Goal: Transaction & Acquisition: Purchase product/service

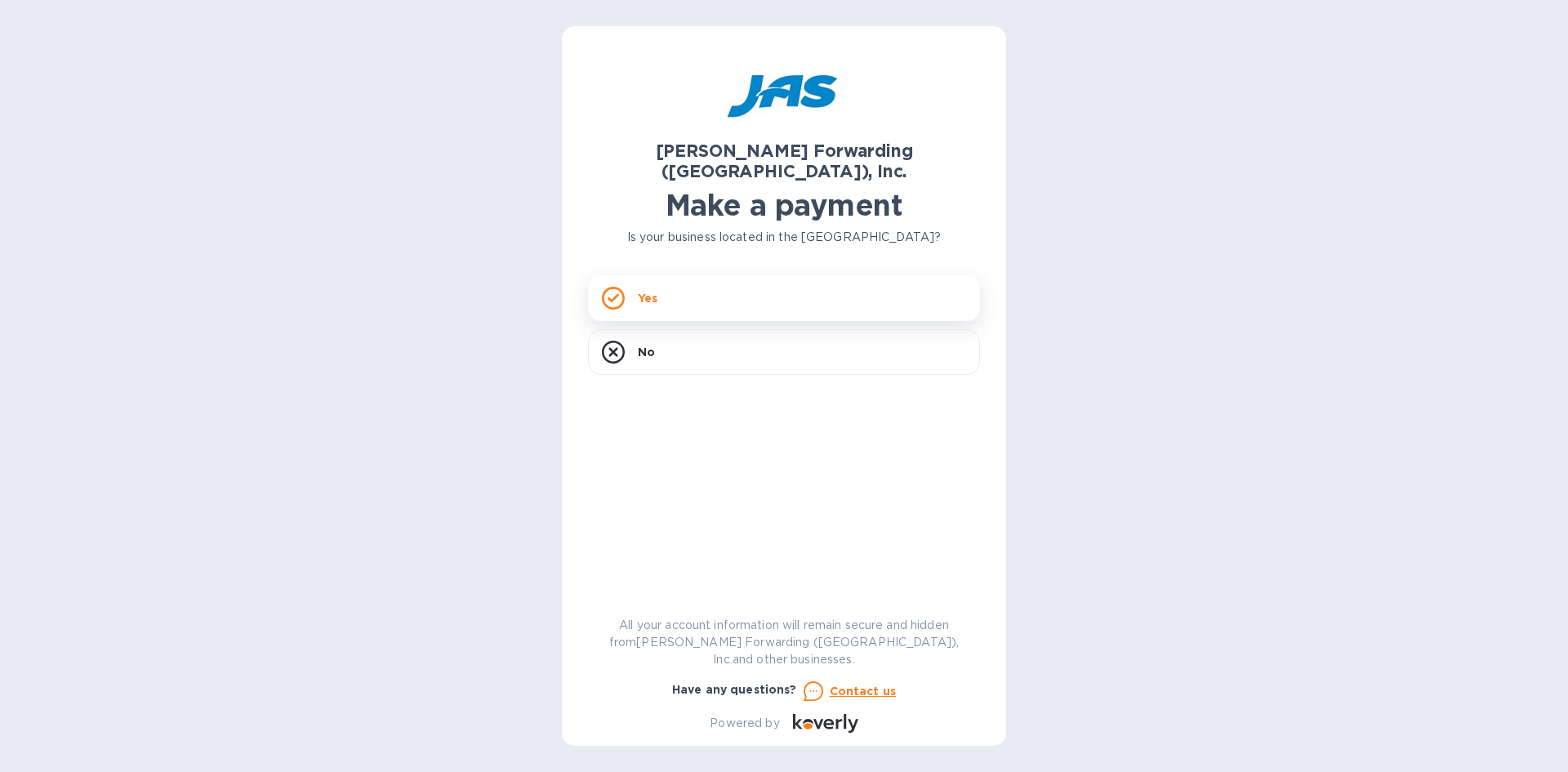
click at [646, 275] on div "Yes" at bounding box center [784, 298] width 392 height 46
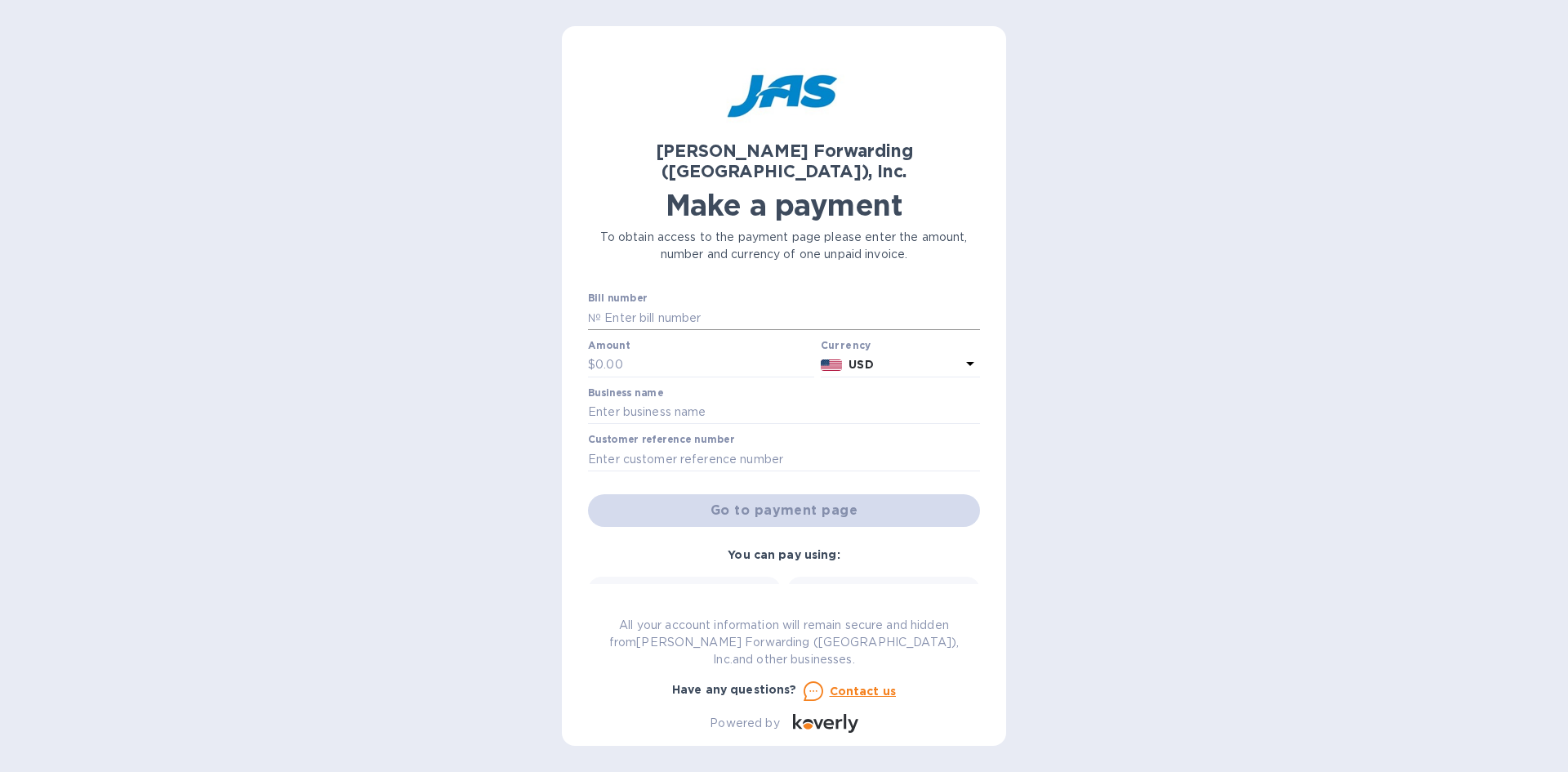
click at [645, 306] on input "text" at bounding box center [790, 318] width 379 height 24
type input "DET503323411"
click at [637, 353] on input "text" at bounding box center [705, 365] width 219 height 24
type input "1,025.00"
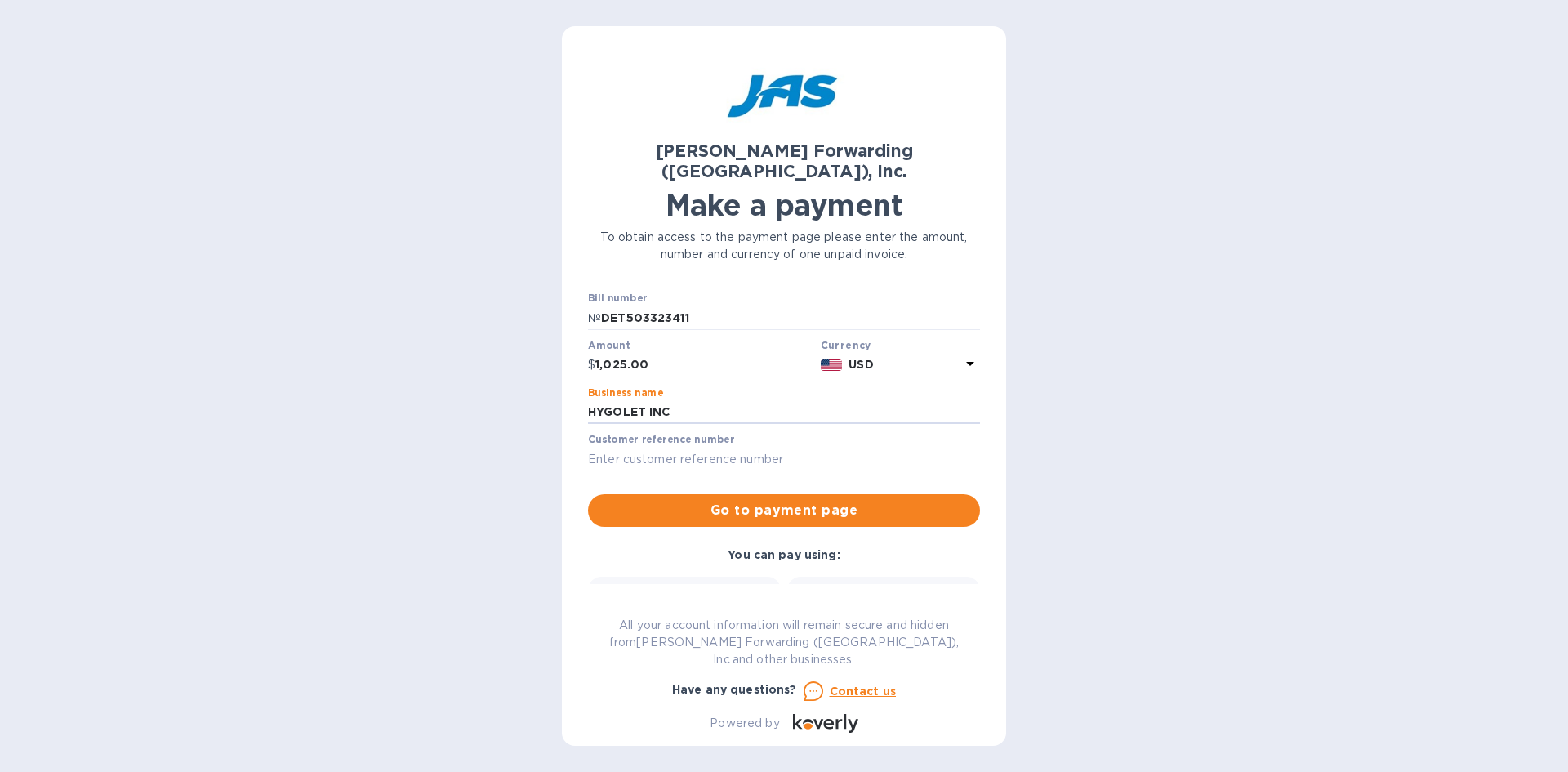
type input "HYGOLET INC"
type input "PO 25-2939 - EMBS SP"
click at [765, 501] on span "Go to payment page" at bounding box center [783, 510] width 366 height 19
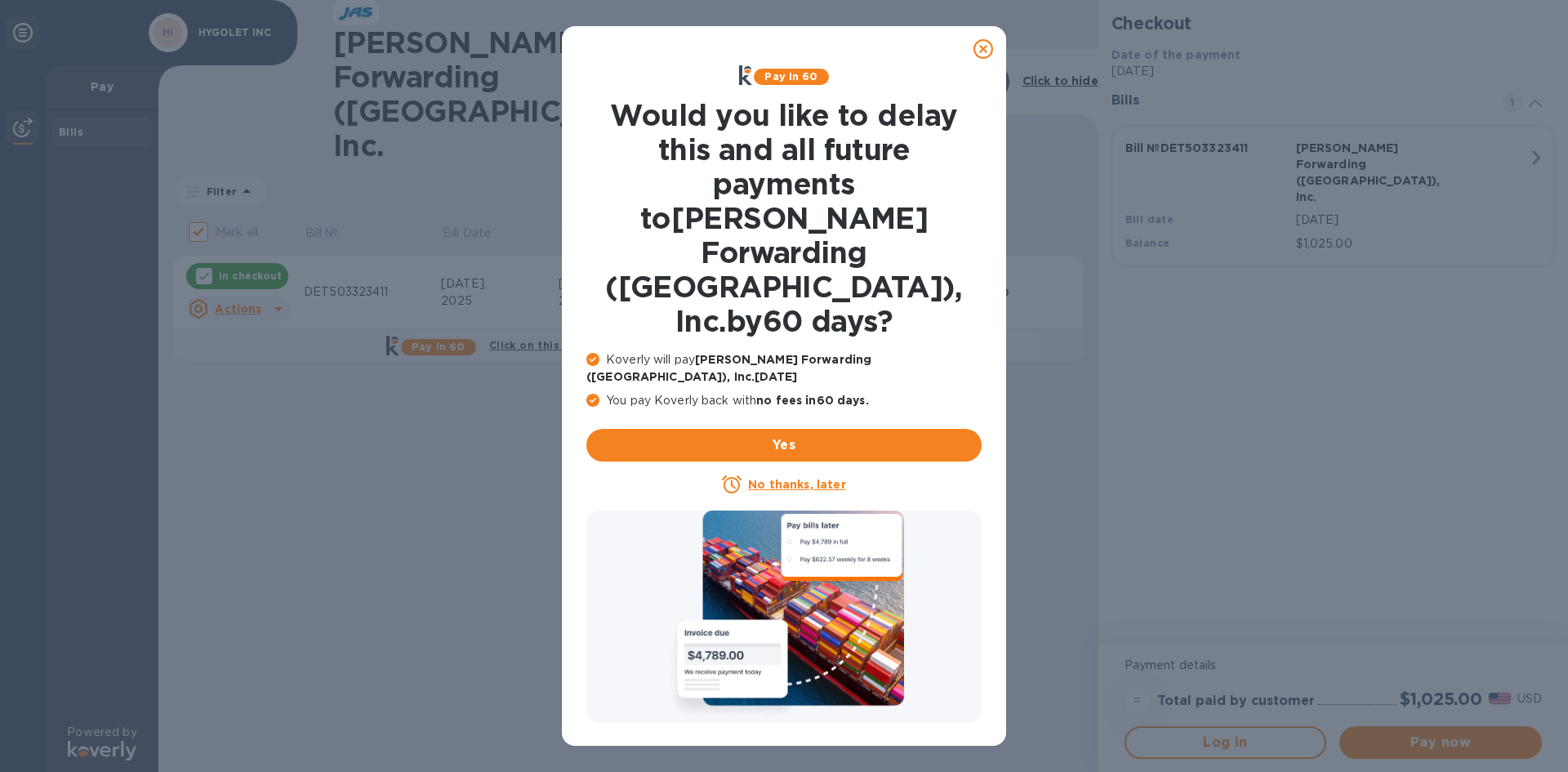
click at [982, 45] on icon at bounding box center [983, 48] width 19 height 19
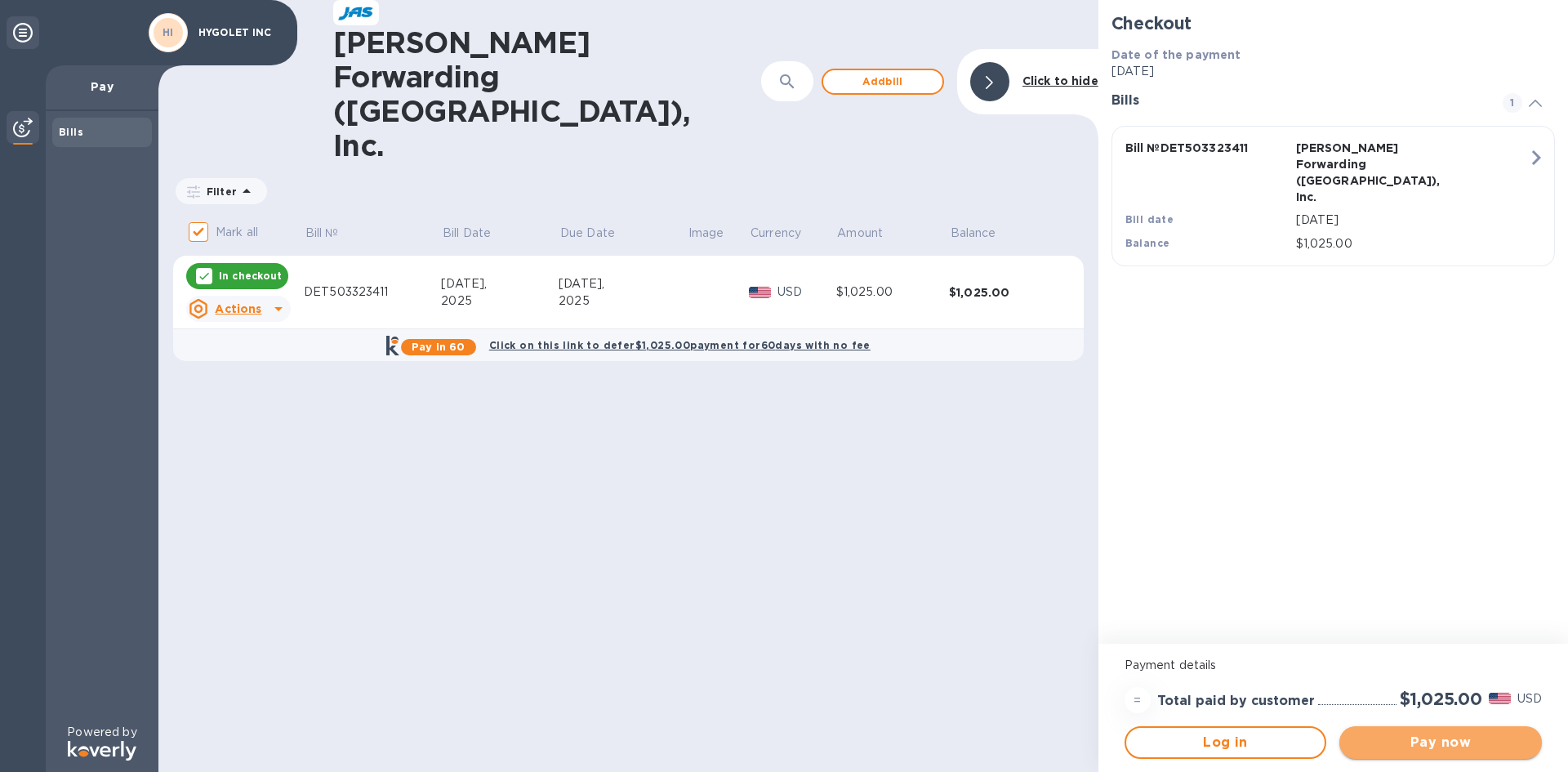
click at [1434, 741] on span "Pay now" at bounding box center [1440, 742] width 177 height 19
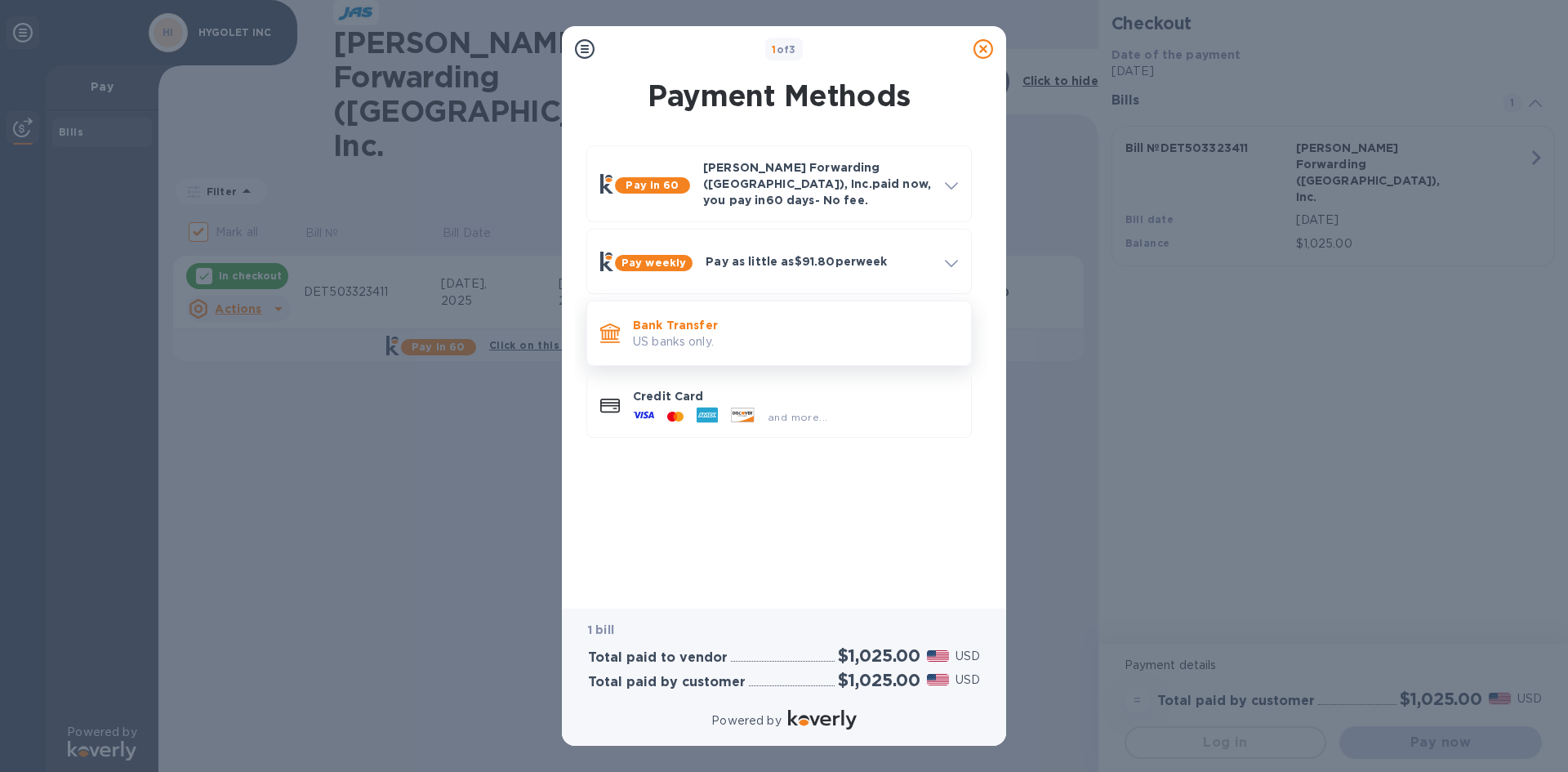
click at [664, 317] on p "Bank Transfer" at bounding box center [795, 324] width 325 height 16
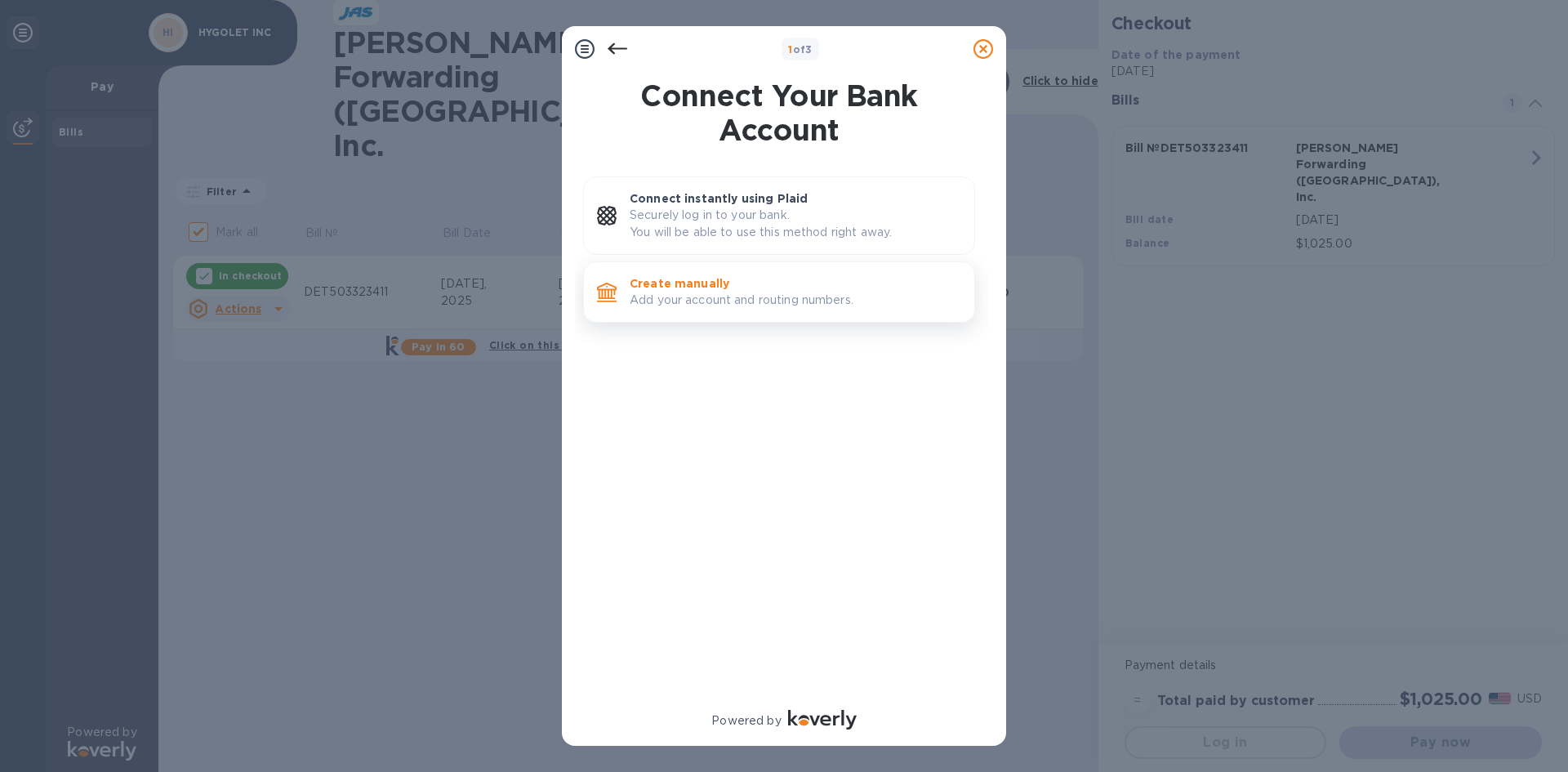
click at [702, 283] on p "Create manually" at bounding box center [795, 283] width 331 height 16
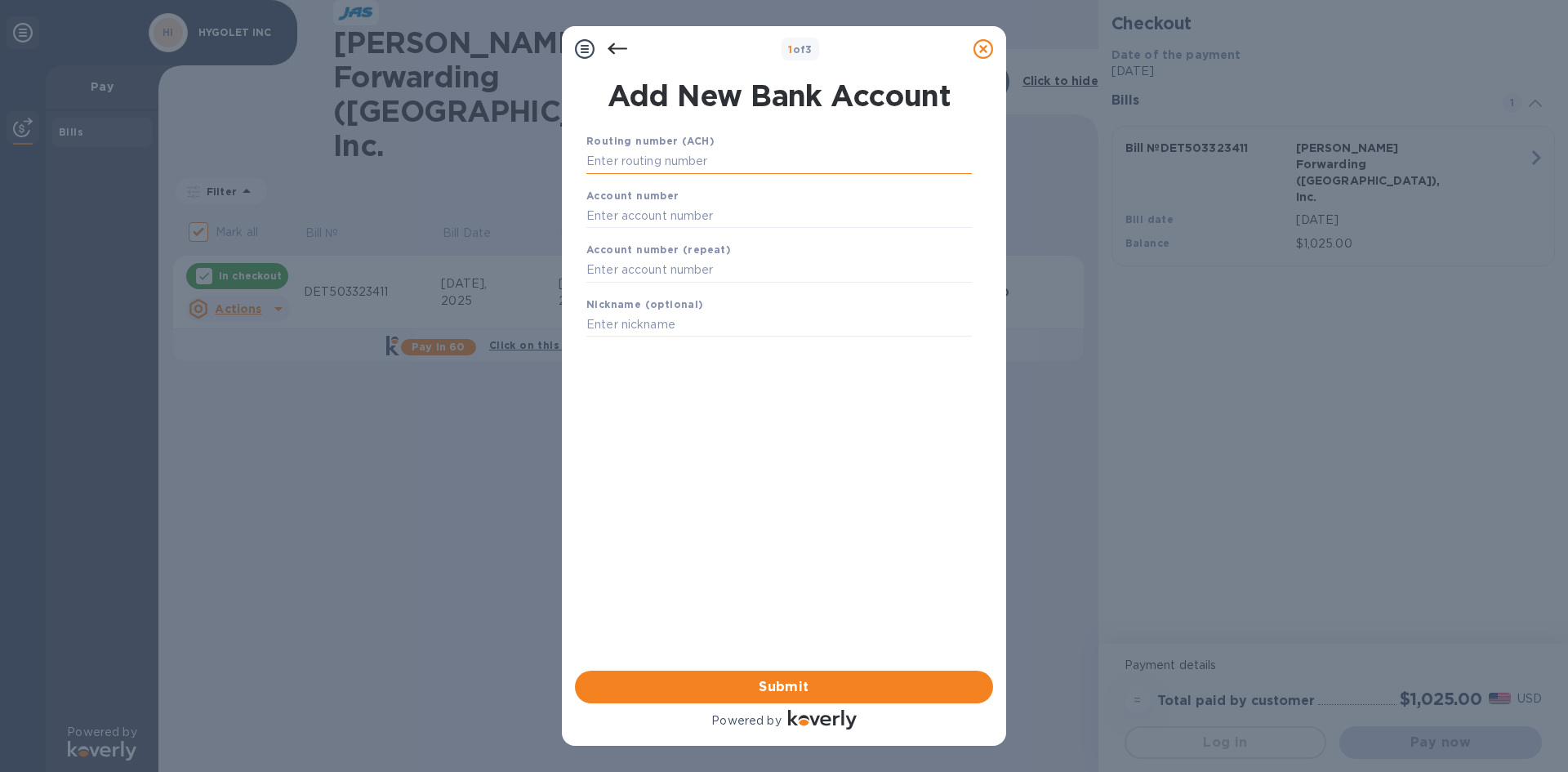
click at [694, 157] on input "text" at bounding box center [779, 161] width 385 height 24
type input "263191387"
click at [601, 233] on input "text" at bounding box center [779, 236] width 385 height 24
type input "1100004462147"
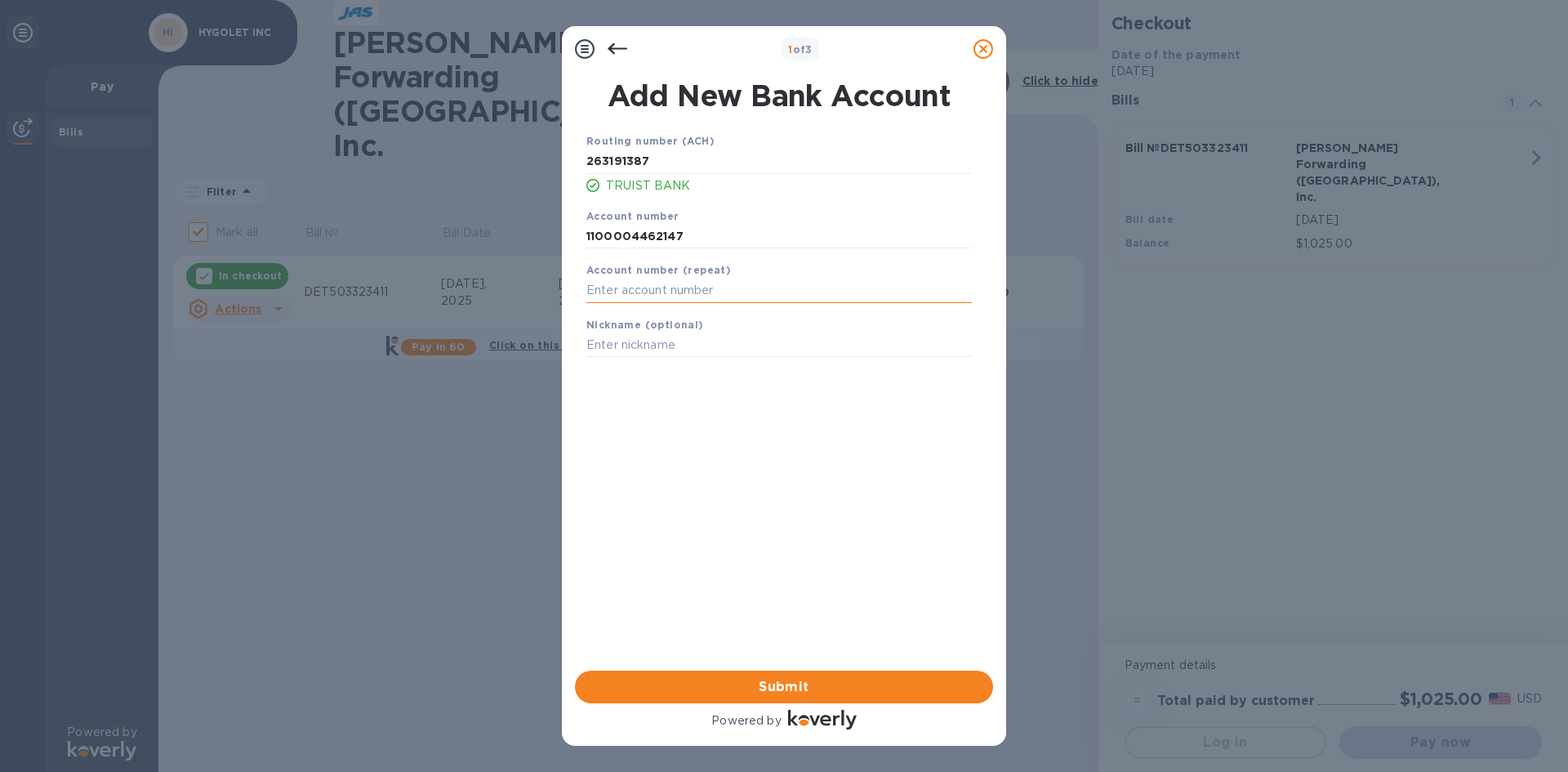
click at [603, 287] on input "text" at bounding box center [779, 291] width 385 height 24
type input "1100004462147"
click at [599, 343] on input "text" at bounding box center [779, 345] width 385 height 24
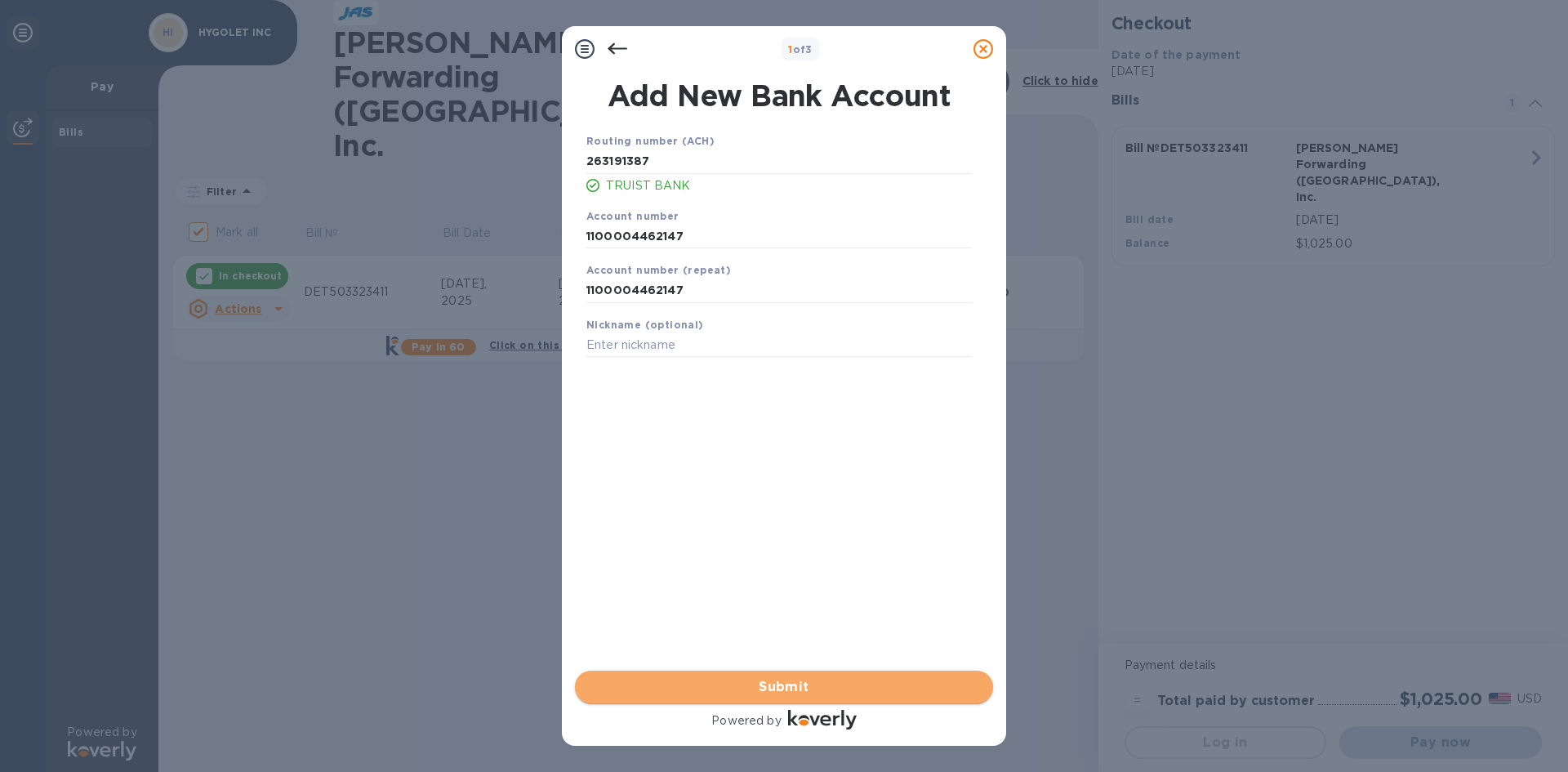
click at [777, 684] on span "Submit" at bounding box center [784, 686] width 392 height 19
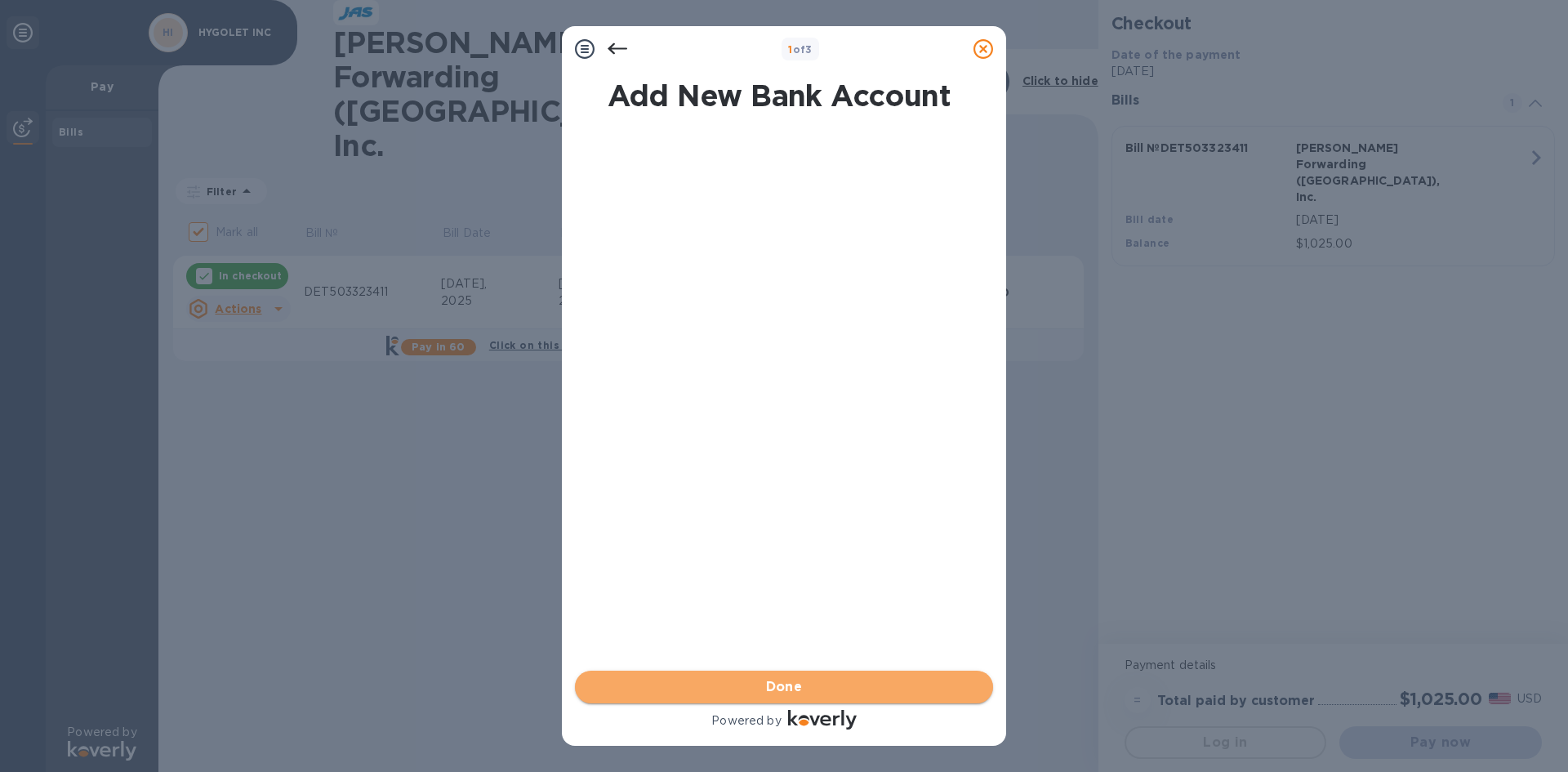
click at [778, 682] on span "Done" at bounding box center [785, 686] width 37 height 19
